Goal: Task Accomplishment & Management: Complete application form

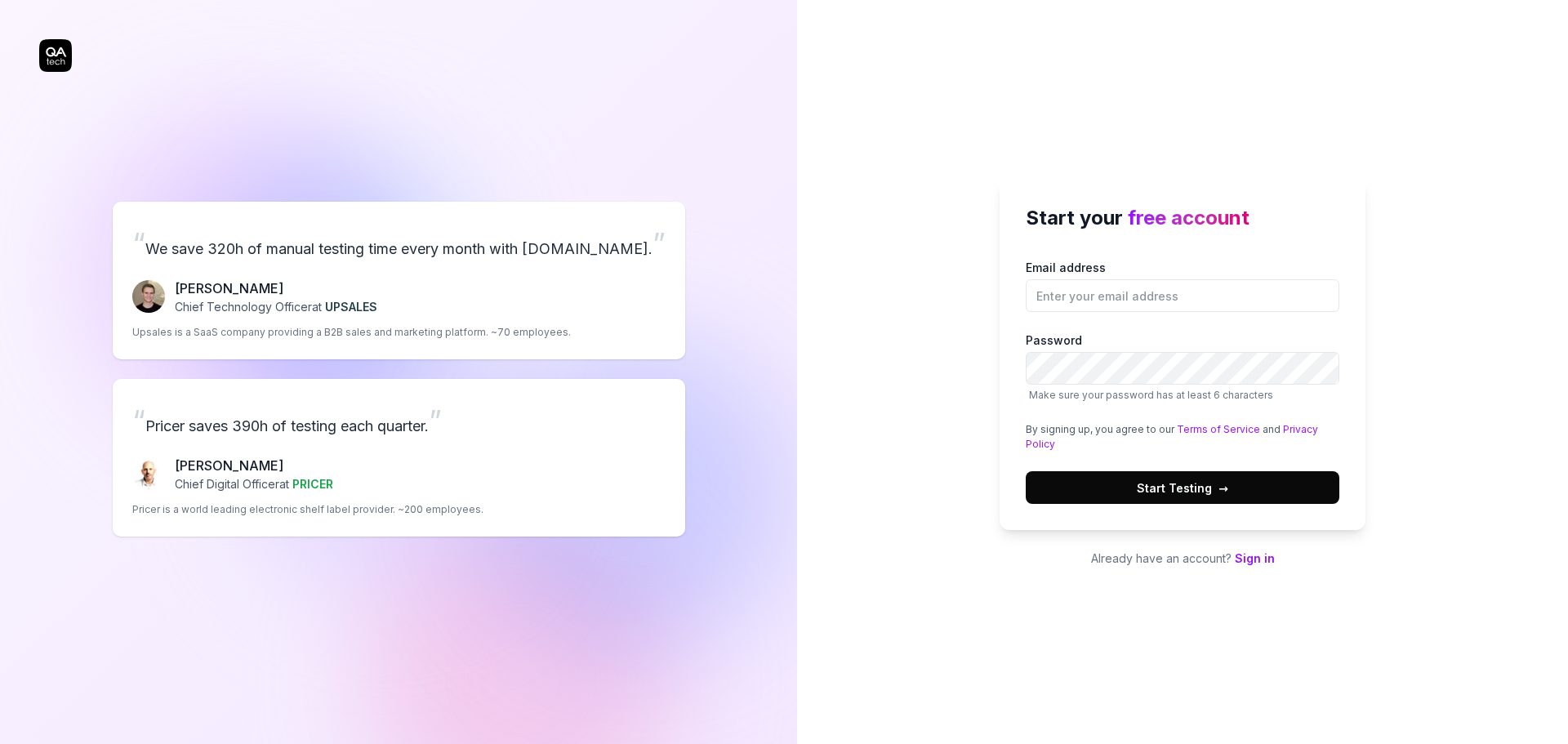
click at [1254, 559] on link "Sign in" at bounding box center [1255, 558] width 40 height 14
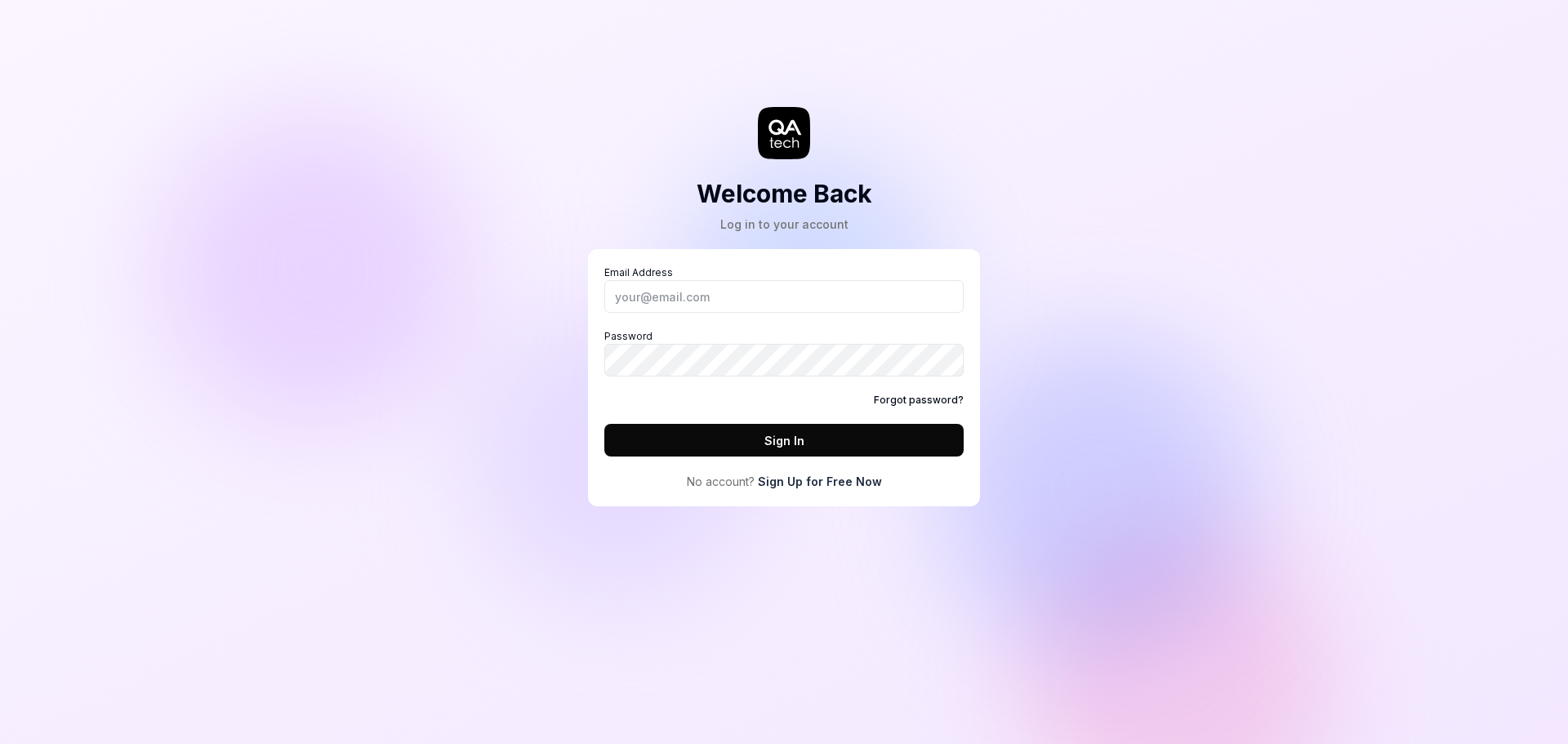
click at [771, 485] on link "Sign Up for Free Now" at bounding box center [820, 481] width 124 height 17
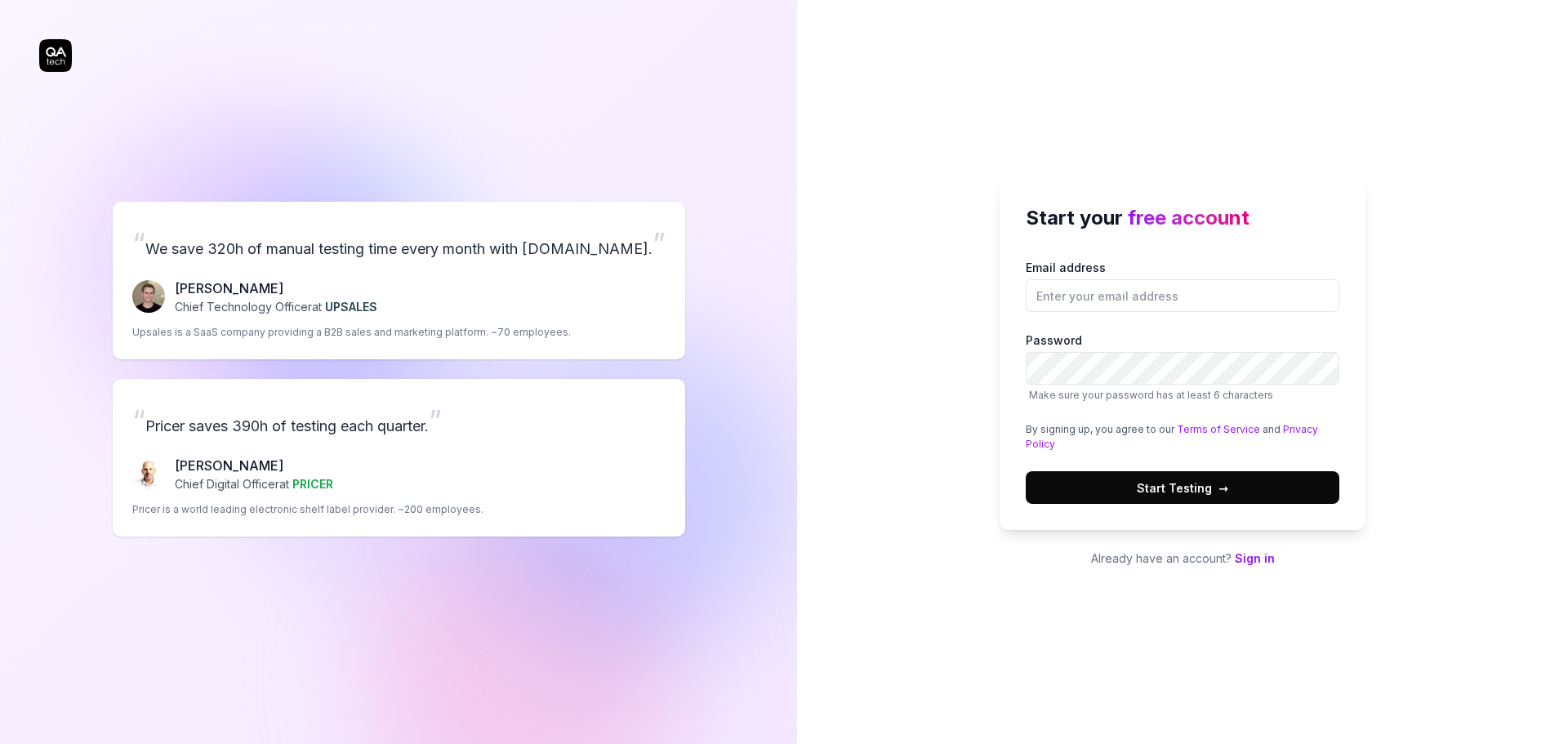
click at [1249, 556] on link "Sign in" at bounding box center [1255, 558] width 40 height 14
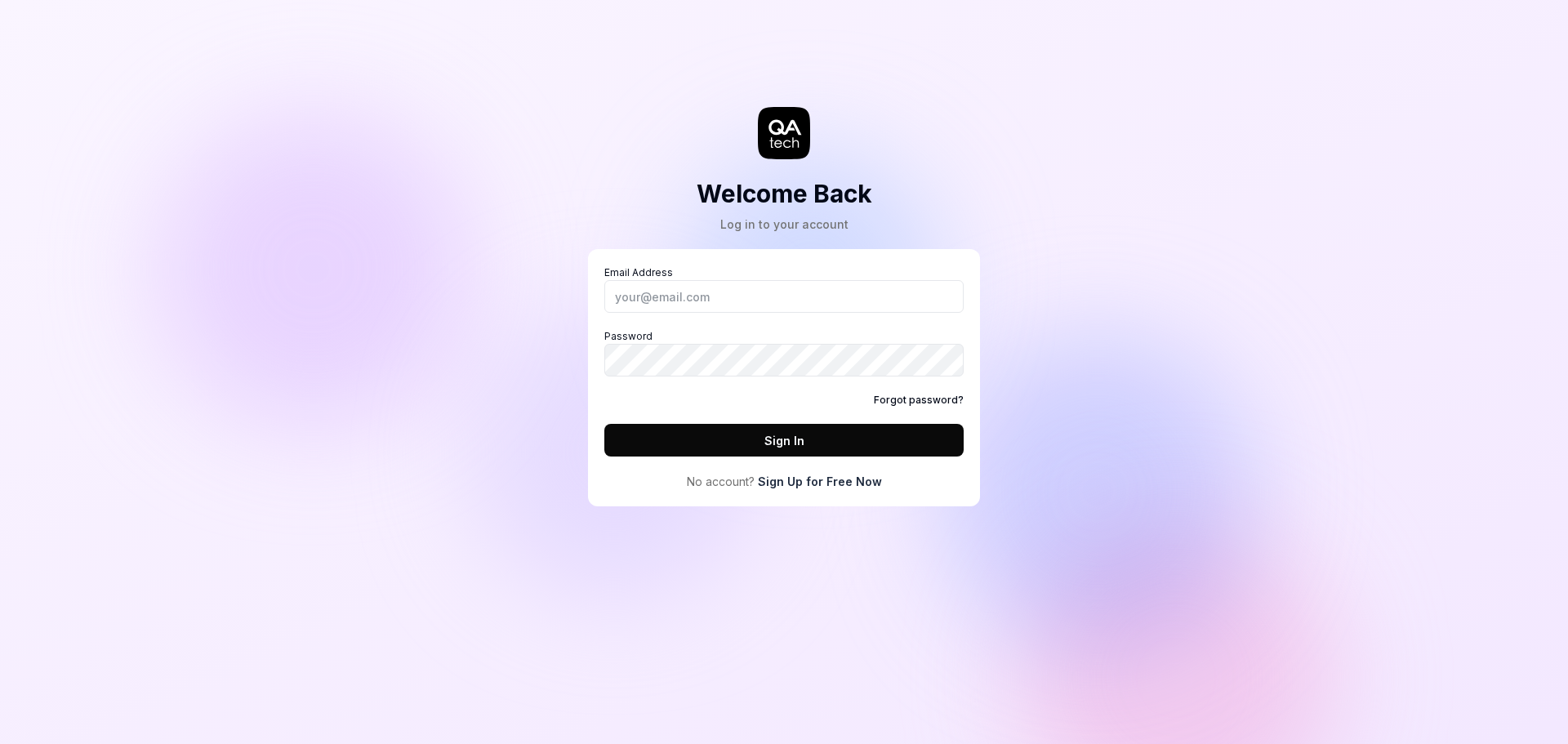
click at [853, 479] on link "Sign Up for Free Now" at bounding box center [820, 481] width 124 height 17
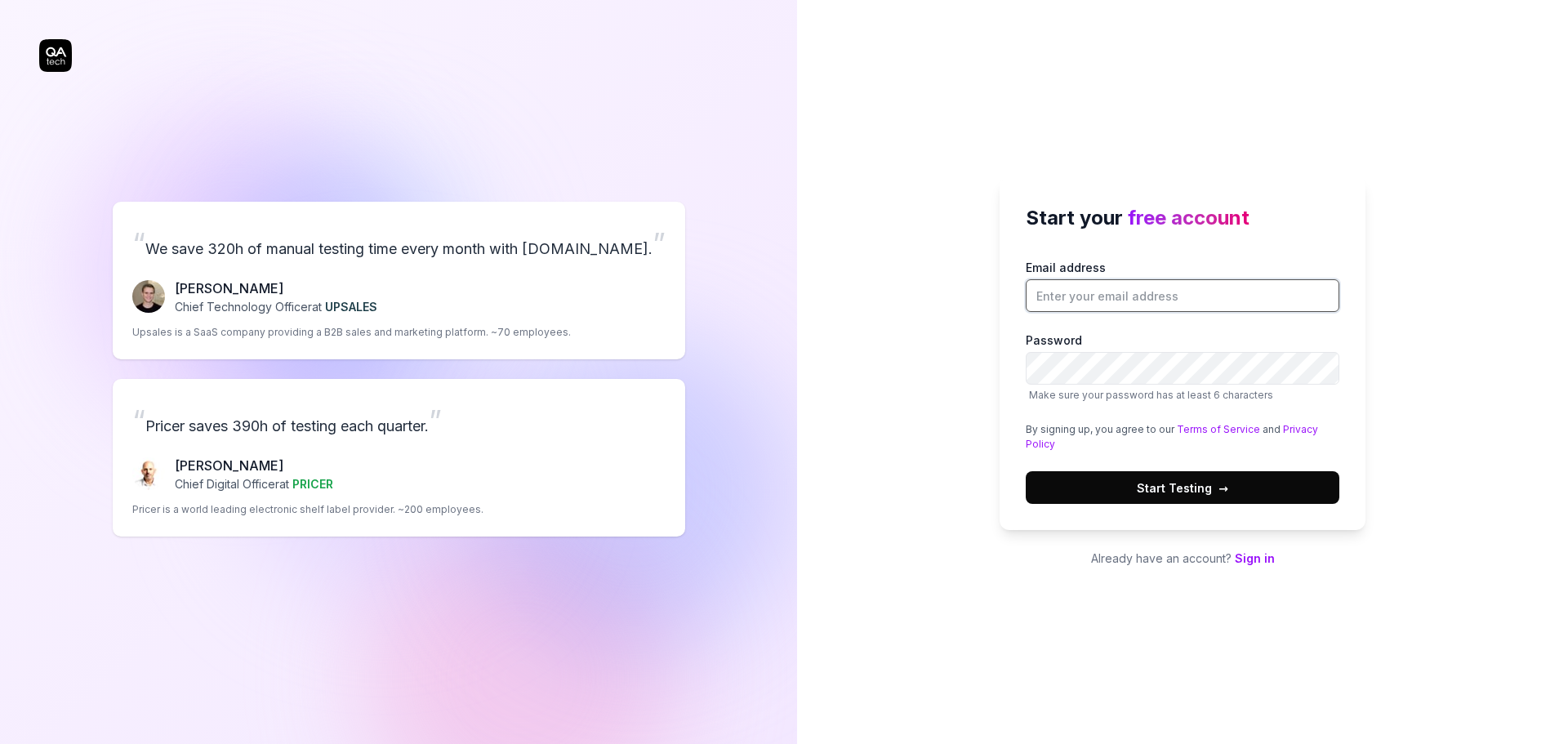
click at [1069, 311] on input "Email address" at bounding box center [1182, 296] width 313 height 33
type input "k.takahashi.m3@gmai.com"
click at [1025, 472] on button "Start Testing →" at bounding box center [1182, 488] width 313 height 33
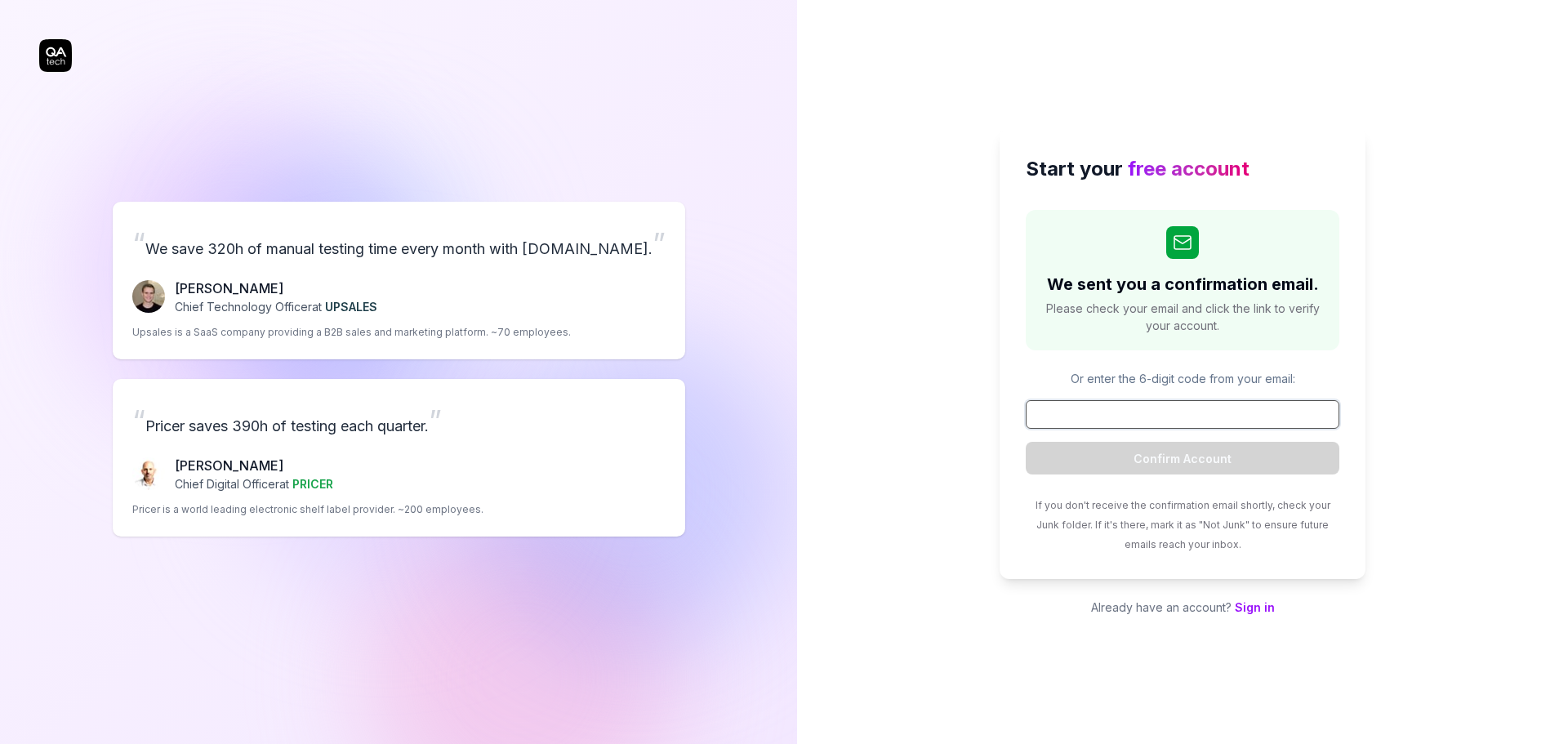
click at [1059, 410] on input at bounding box center [1182, 415] width 313 height 29
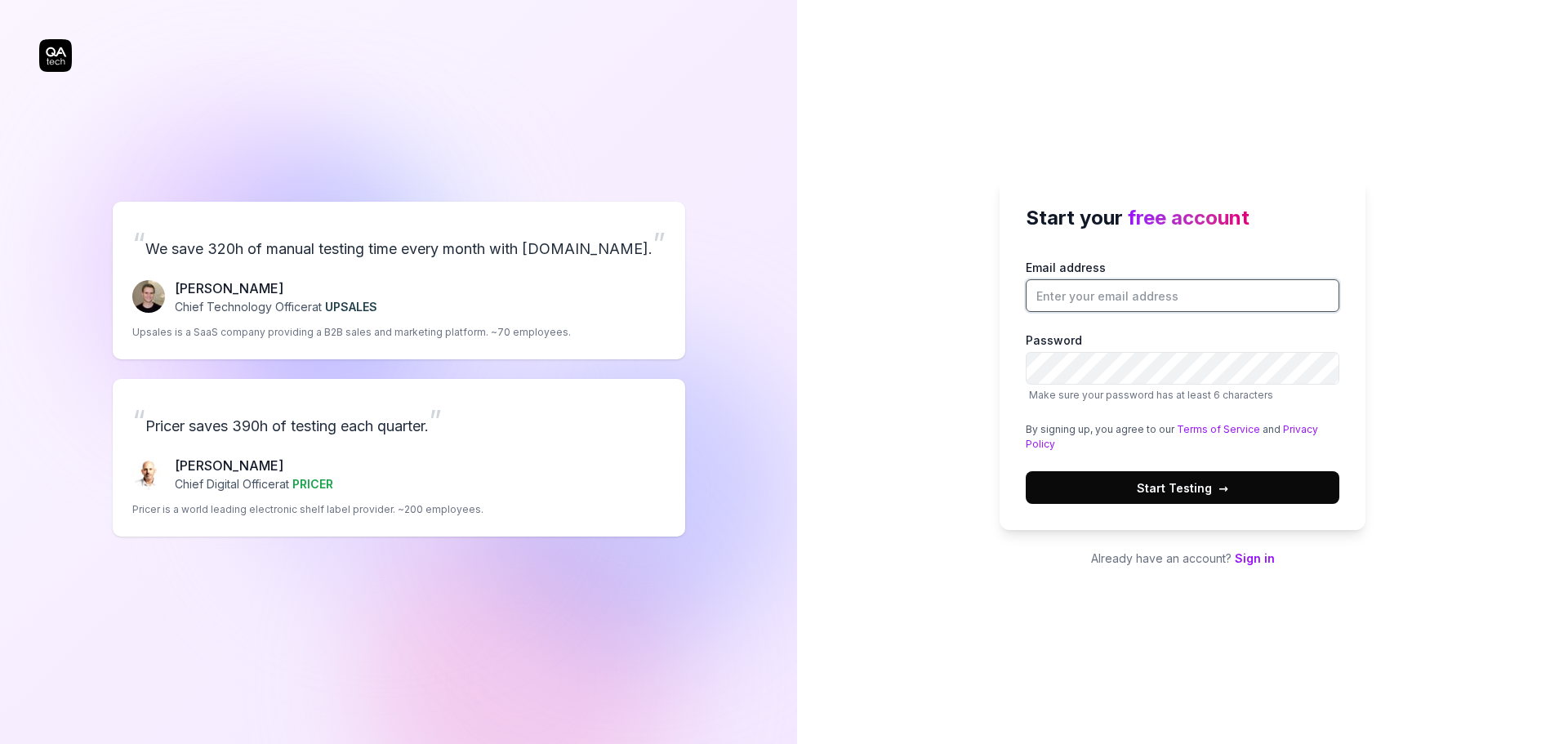
click at [1038, 292] on input "Email address" at bounding box center [1182, 296] width 313 height 33
type input "k.takahashi.m3@gmai.com"
click at [1169, 491] on span "Start Testing →" at bounding box center [1183, 488] width 92 height 17
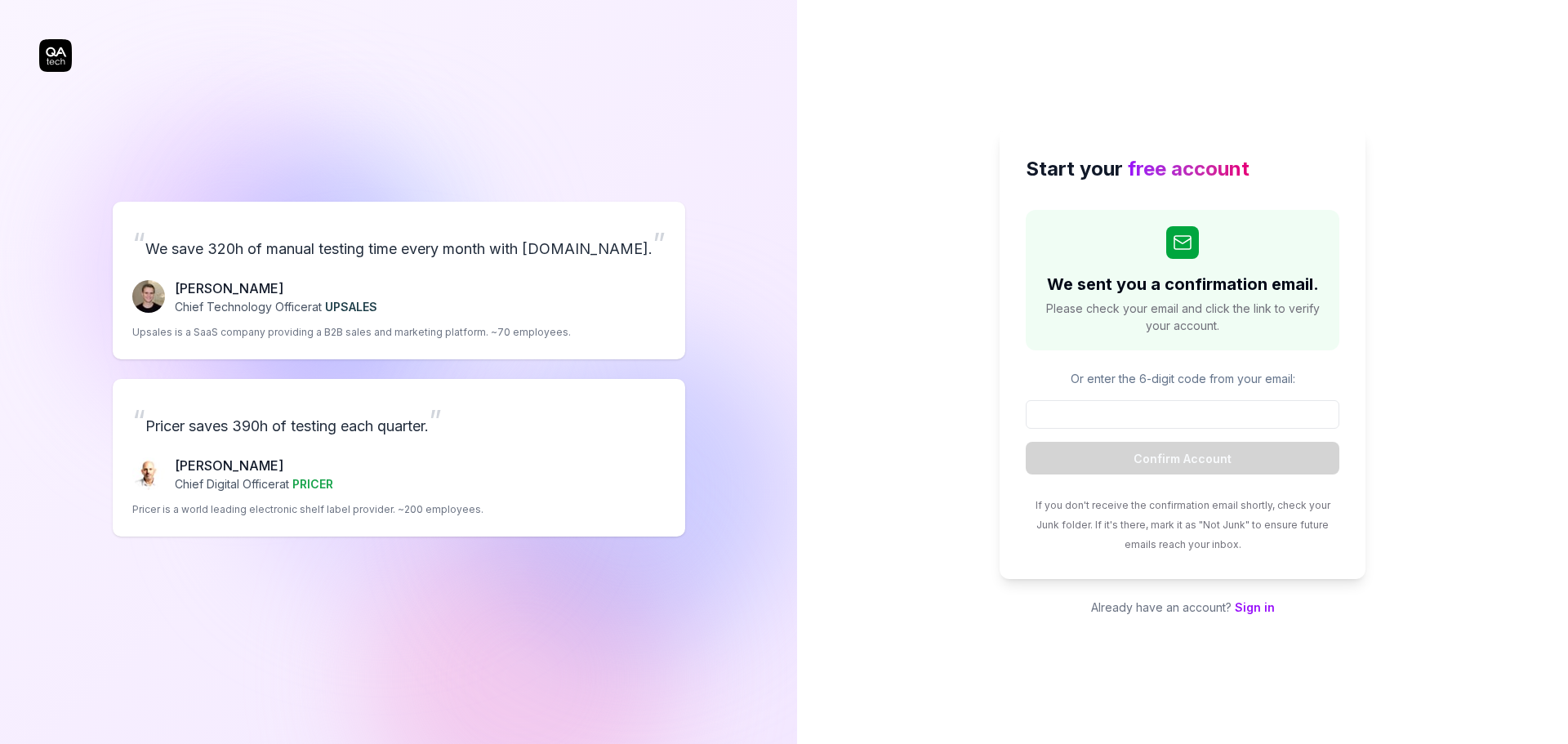
click at [1255, 612] on link "Sign in" at bounding box center [1255, 607] width 40 height 14
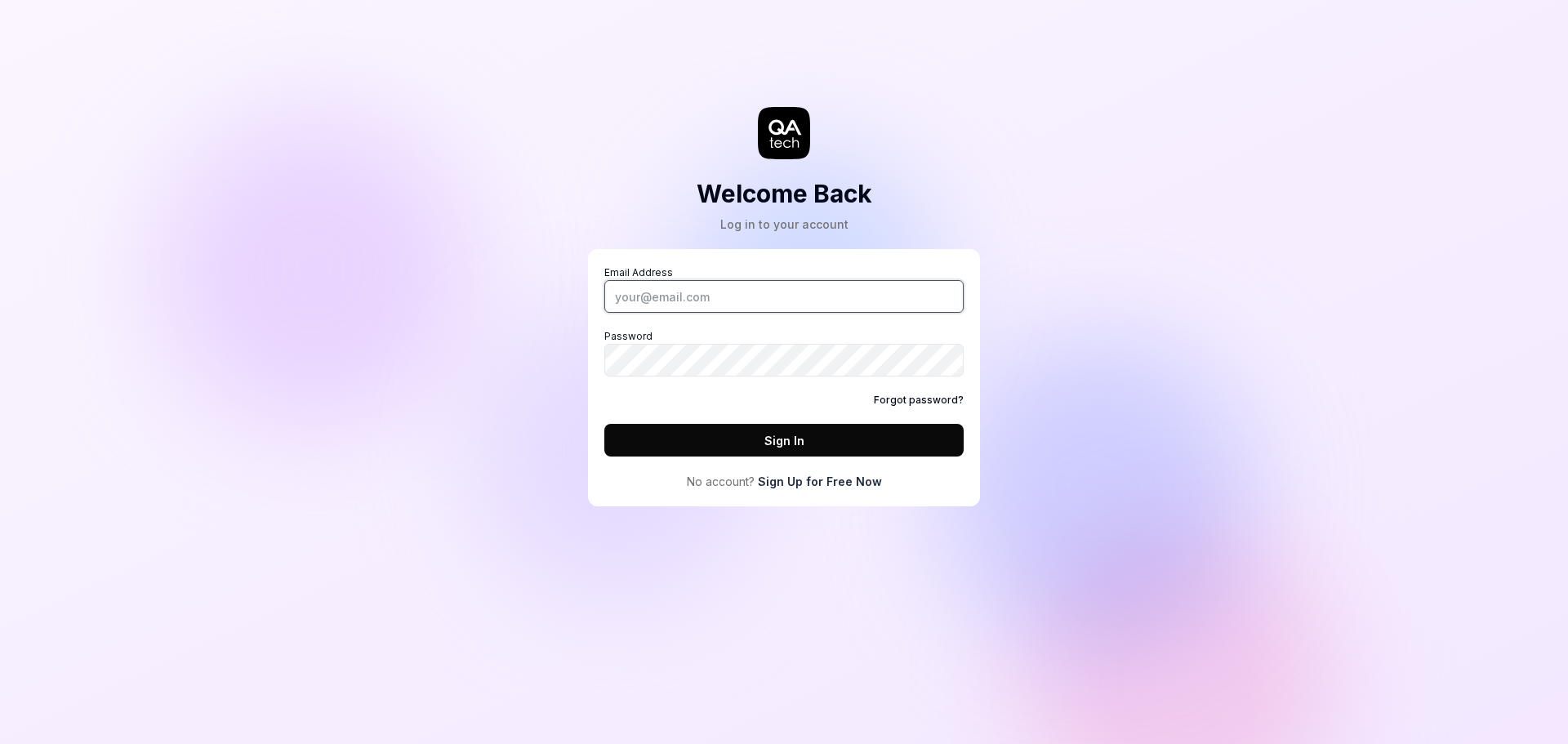
click at [618, 299] on input "Email Address" at bounding box center [784, 296] width 359 height 33
type input "k.takahashi.m3@gmai.com"
click at [777, 431] on button "Sign In" at bounding box center [784, 440] width 359 height 33
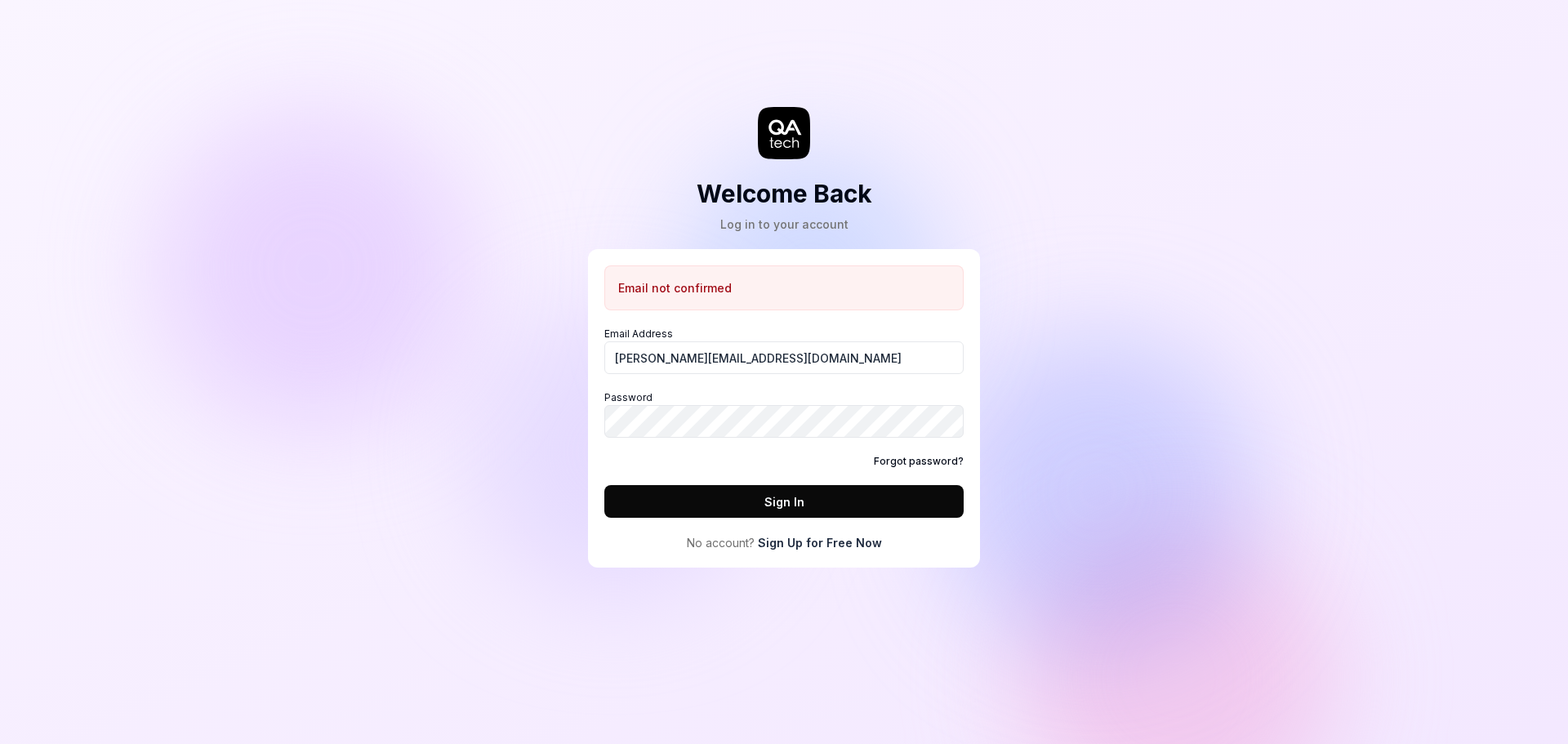
click at [777, 504] on button "Sign In" at bounding box center [784, 501] width 359 height 33
click at [820, 547] on link "Sign Up for Free Now" at bounding box center [820, 543] width 124 height 17
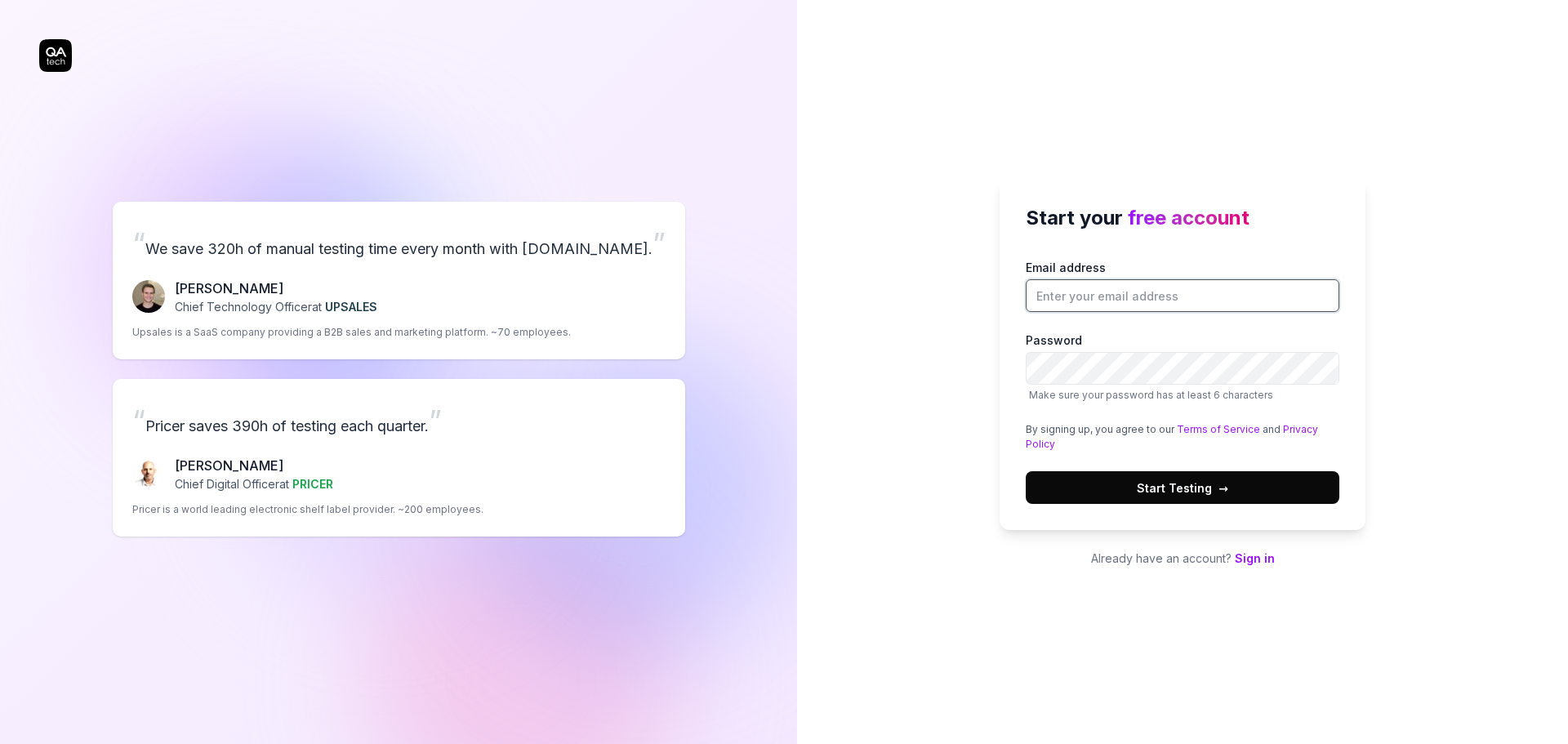
click at [1065, 299] on input "Email address" at bounding box center [1182, 296] width 313 height 33
type input "k.takahashi.m3@gmai.com"
click at [1172, 485] on span "Start Testing →" at bounding box center [1183, 488] width 92 height 17
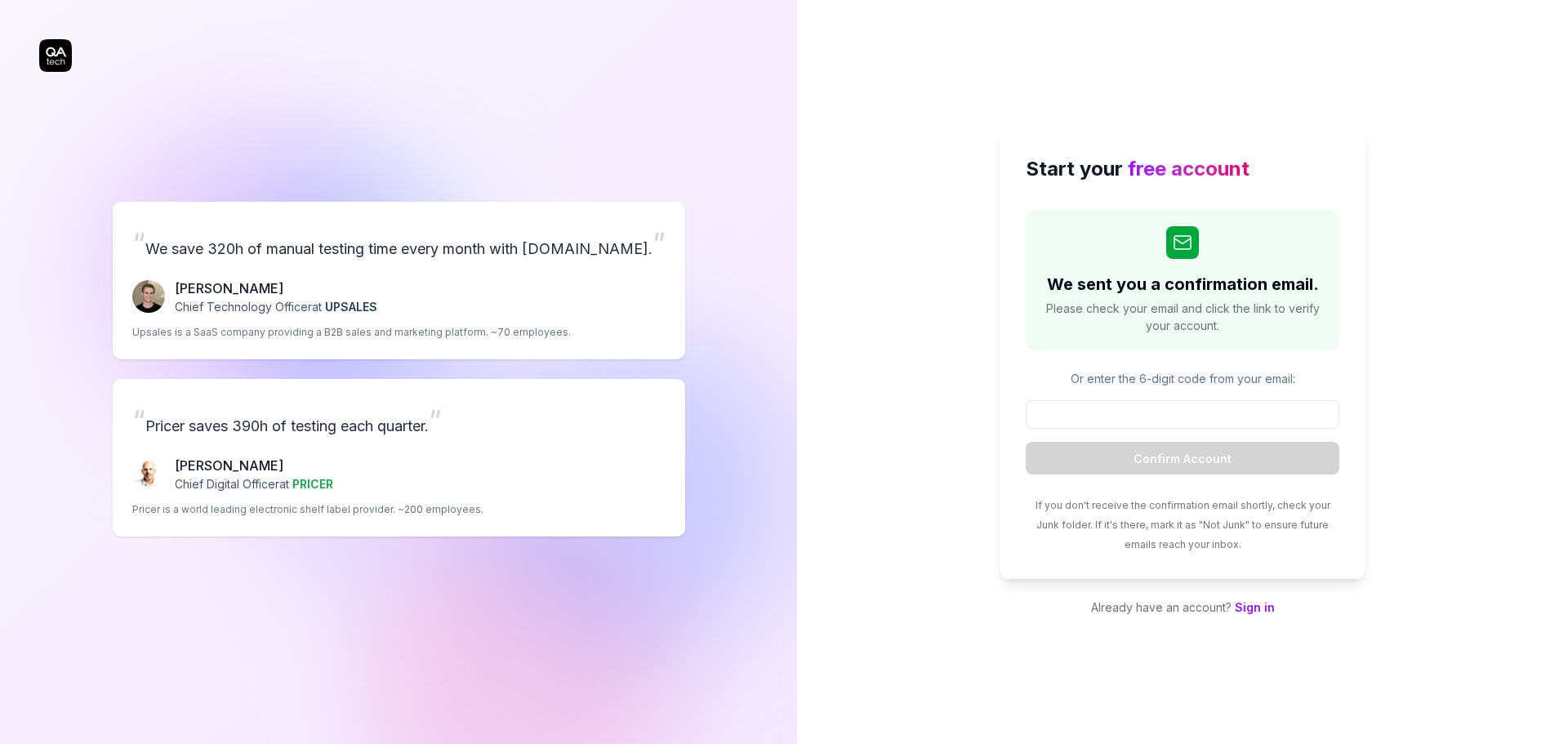
click at [1226, 382] on p "Or enter the 6-digit code from your email:" at bounding box center [1182, 378] width 313 height 17
click at [1077, 418] on input at bounding box center [1182, 415] width 313 height 29
